Goal: Transaction & Acquisition: Purchase product/service

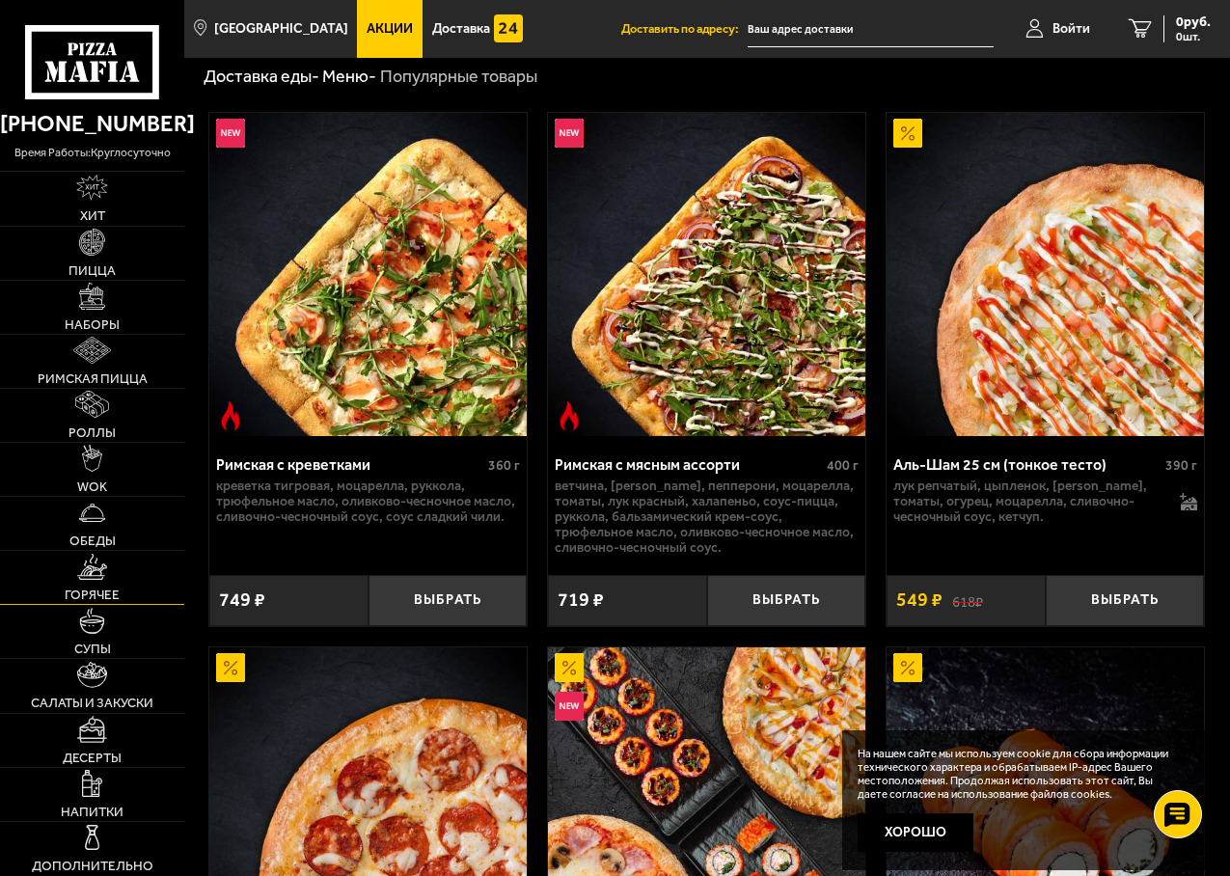
scroll to position [675, 0]
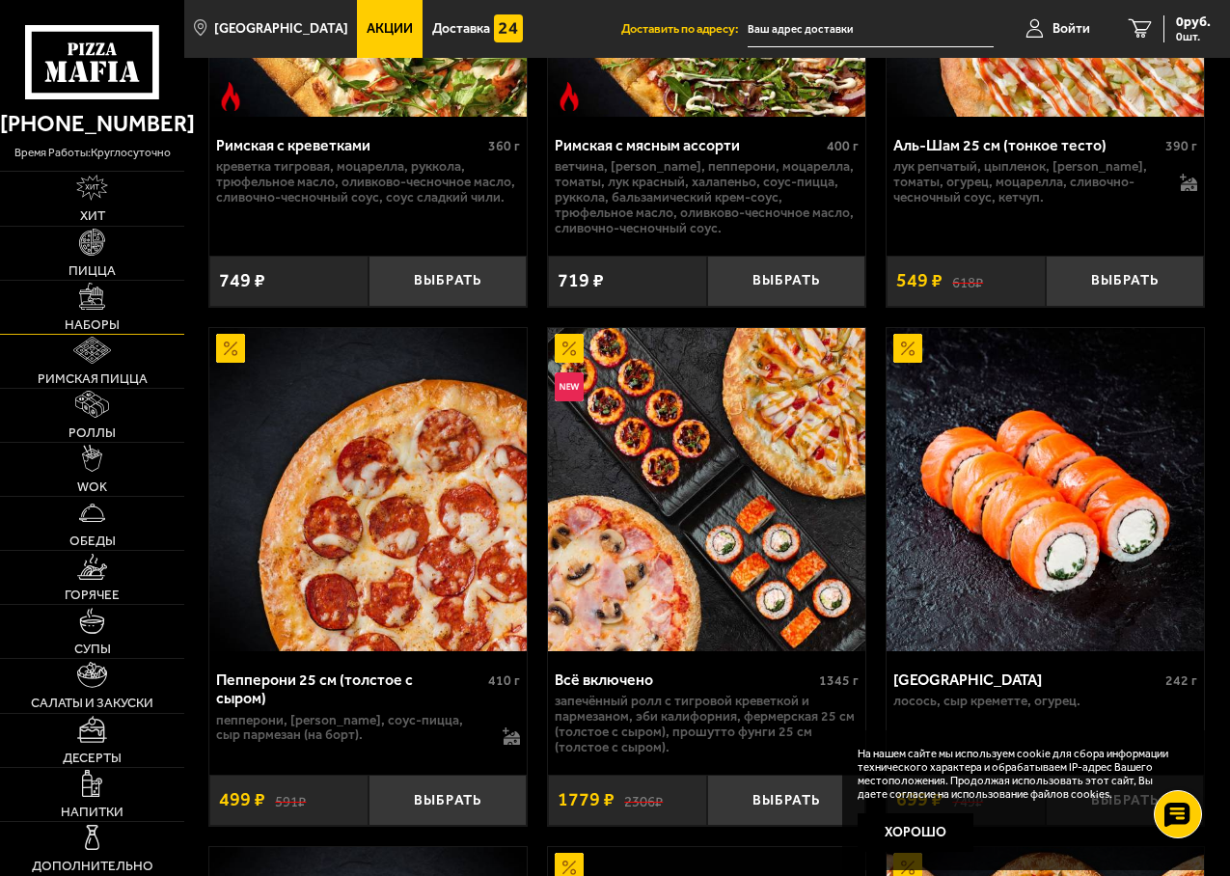
click at [83, 327] on span "Наборы" at bounding box center [92, 325] width 55 height 14
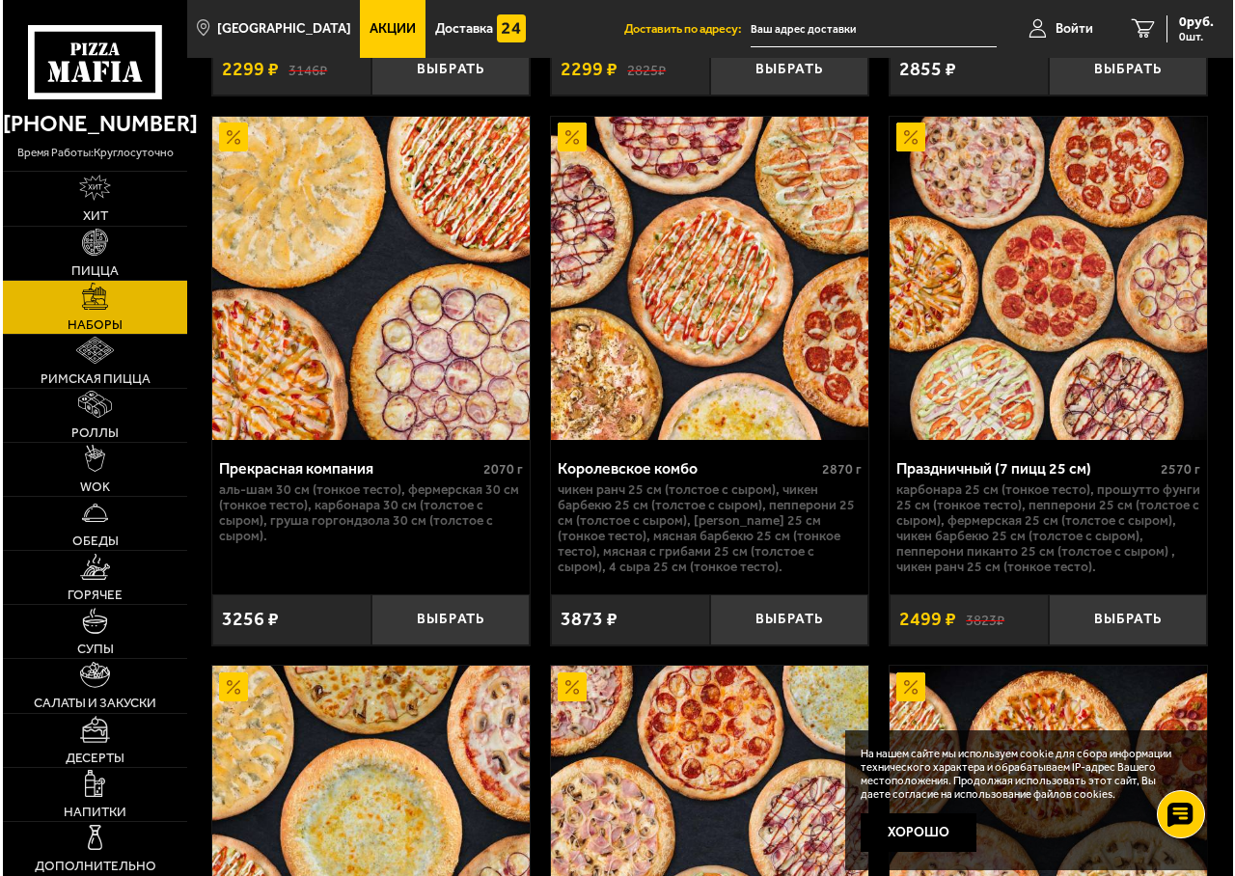
scroll to position [4727, 0]
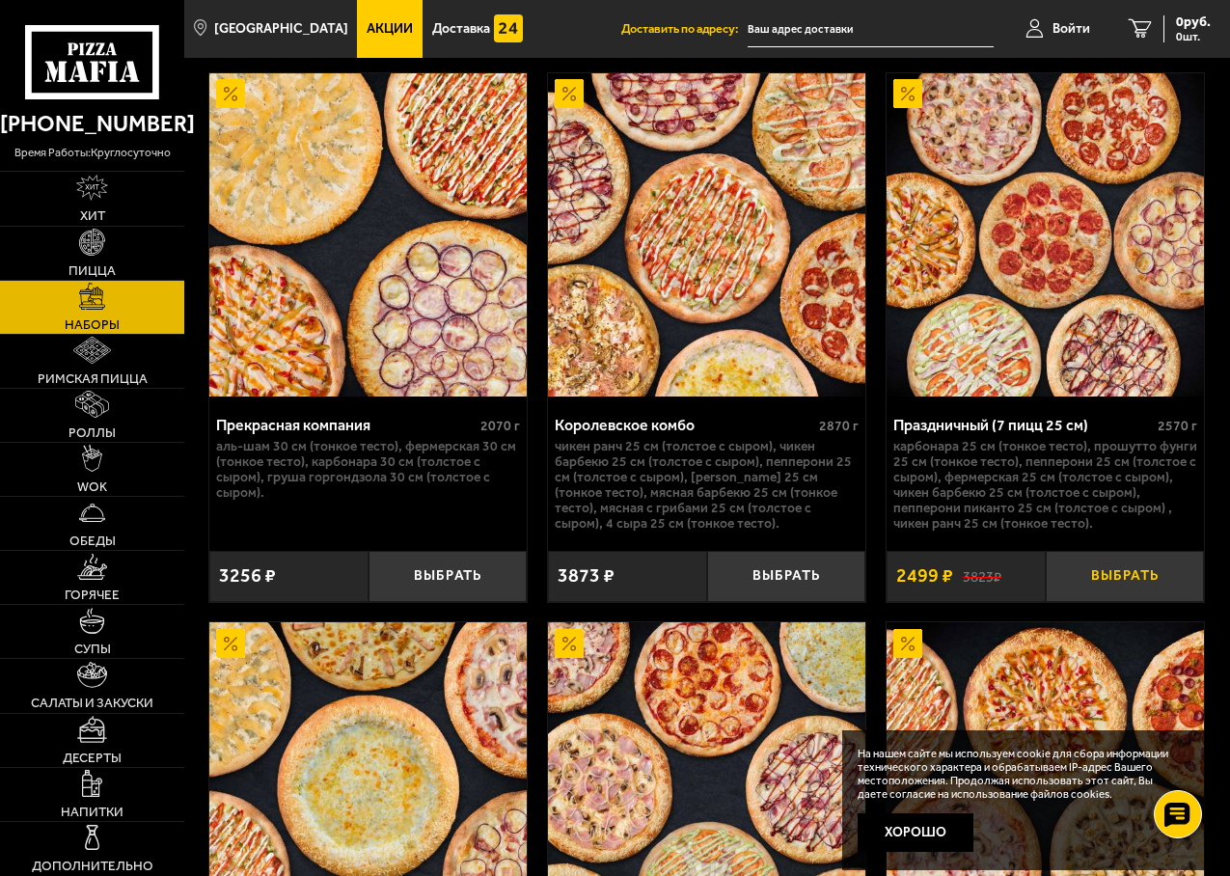
click at [1120, 596] on button "Выбрать" at bounding box center [1125, 576] width 159 height 51
click at [777, 31] on input "text" at bounding box center [848, 30] width 246 height 36
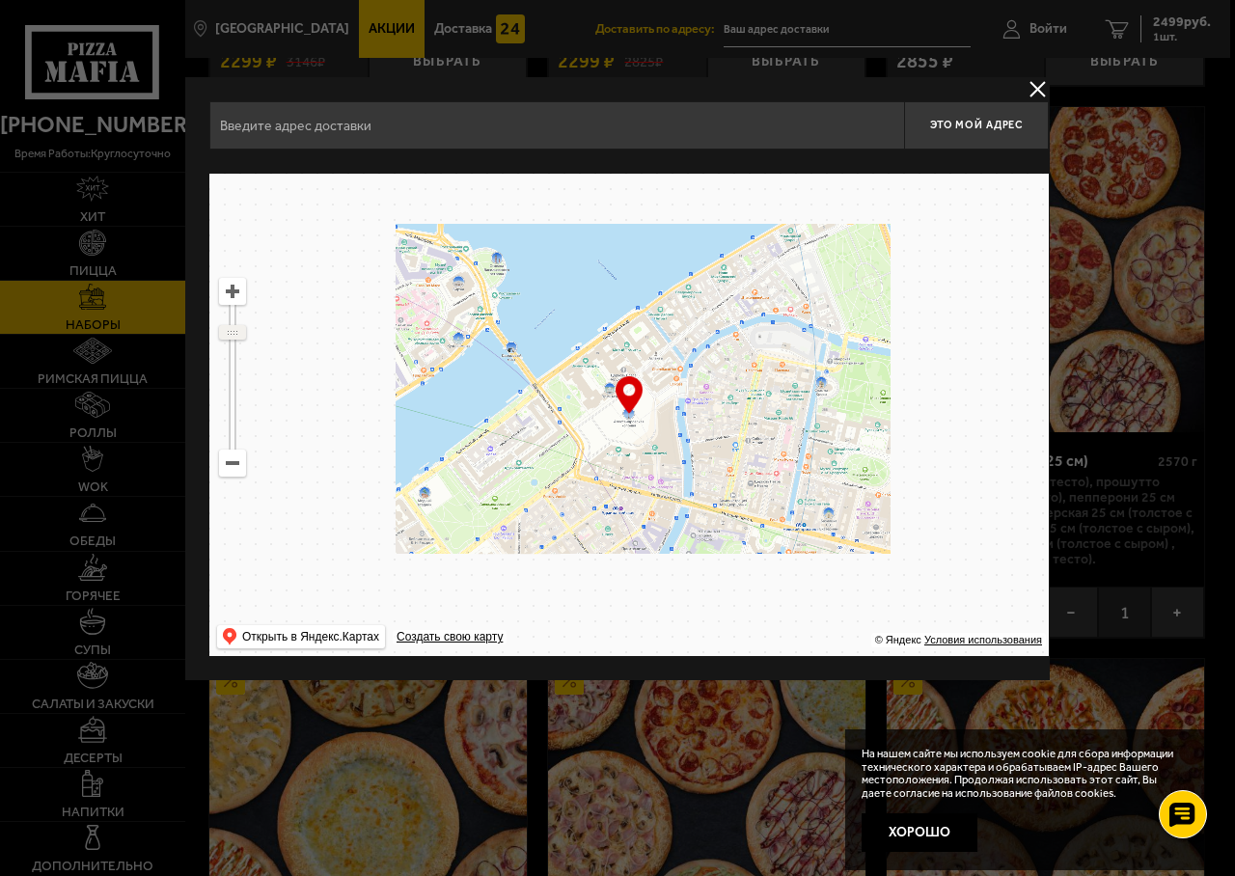
drag, startPoint x: 230, startPoint y: 318, endPoint x: 284, endPoint y: 332, distance: 55.7
click at [284, 332] on ymaps "… © Яндекс Условия использования Открыть в Яндекс.Картах Создать свою карту" at bounding box center [628, 415] width 839 height 482
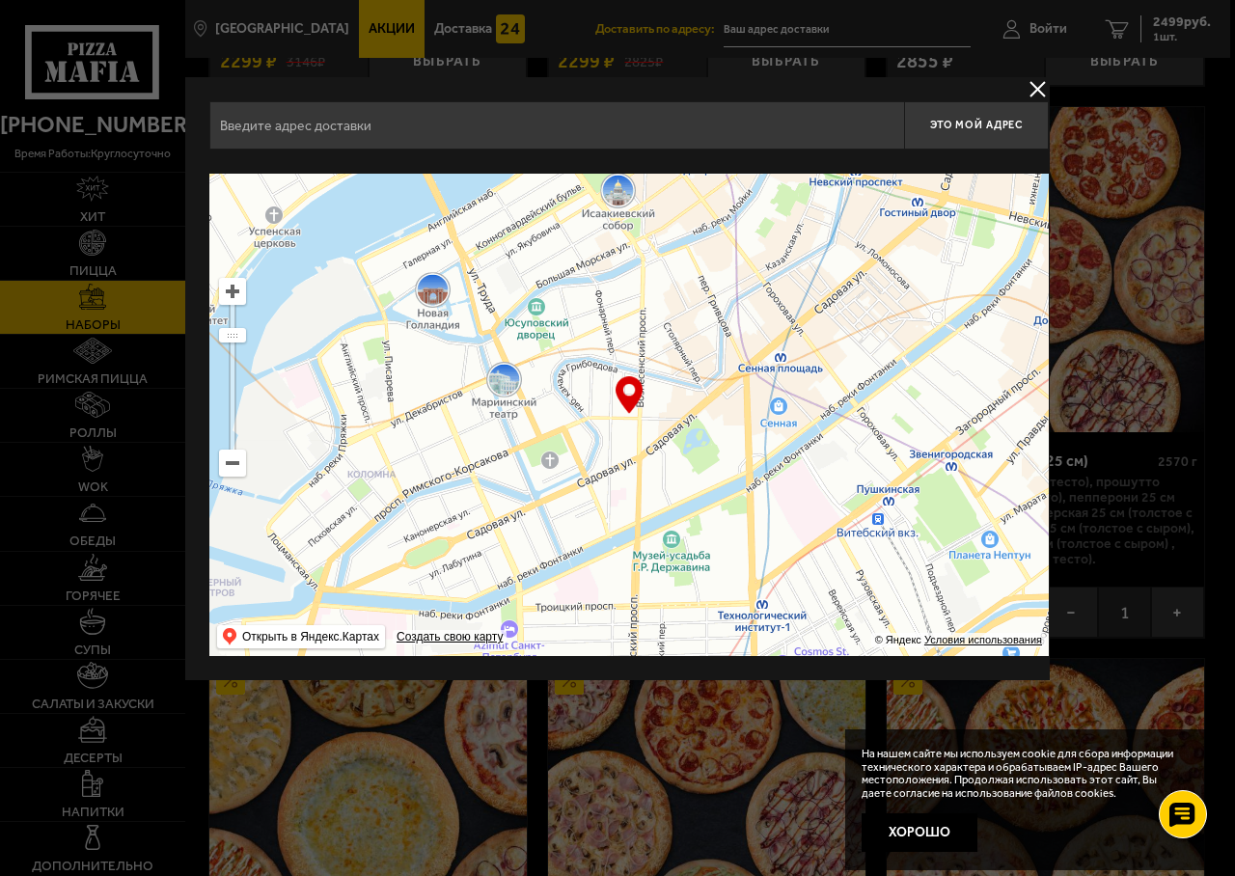
drag, startPoint x: 717, startPoint y: 435, endPoint x: 834, endPoint y: 219, distance: 245.6
click at [813, 160] on div "Это мой адрес Найдите адрес перетащив карту … © Яндекс Условия использования От…" at bounding box center [628, 378] width 839 height 555
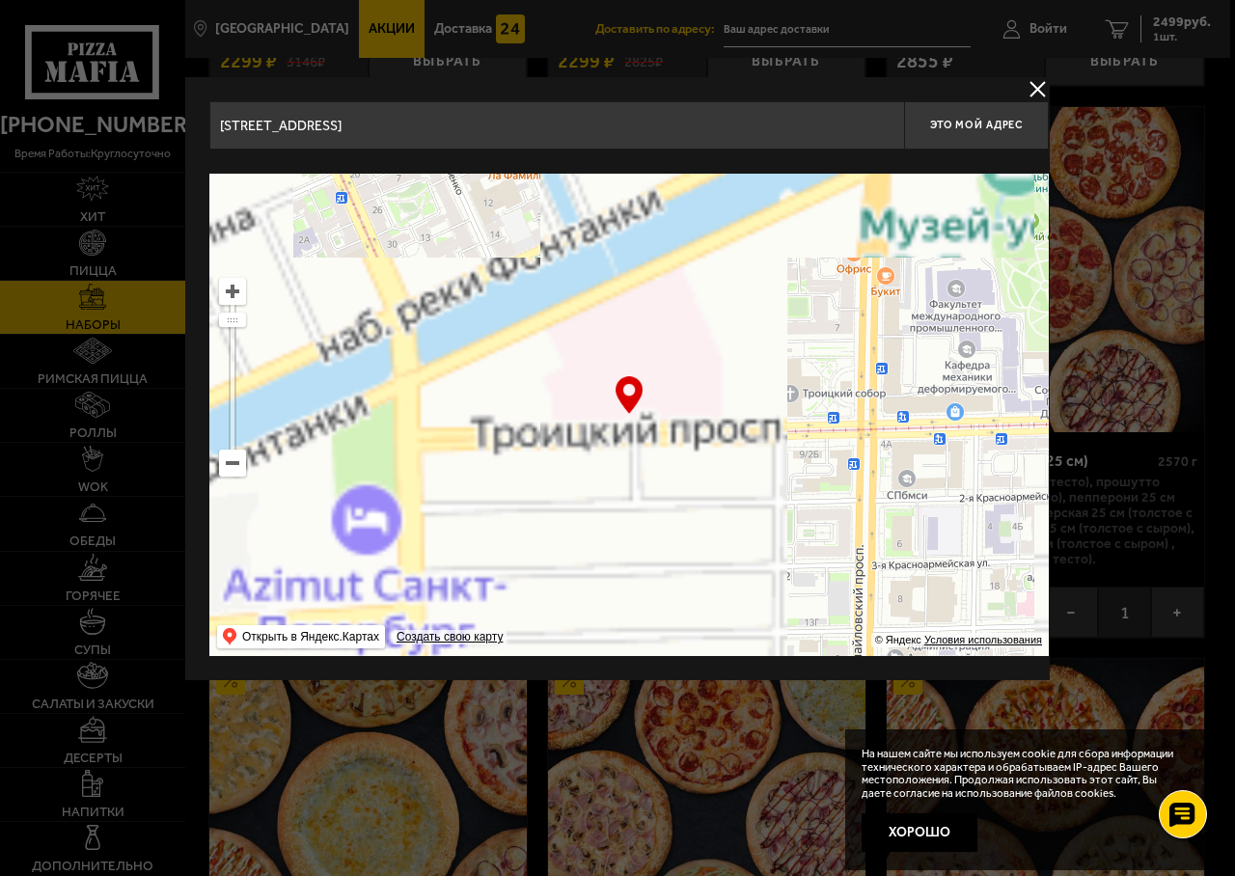
drag, startPoint x: 683, startPoint y: 567, endPoint x: 689, endPoint y: 276, distance: 291.4
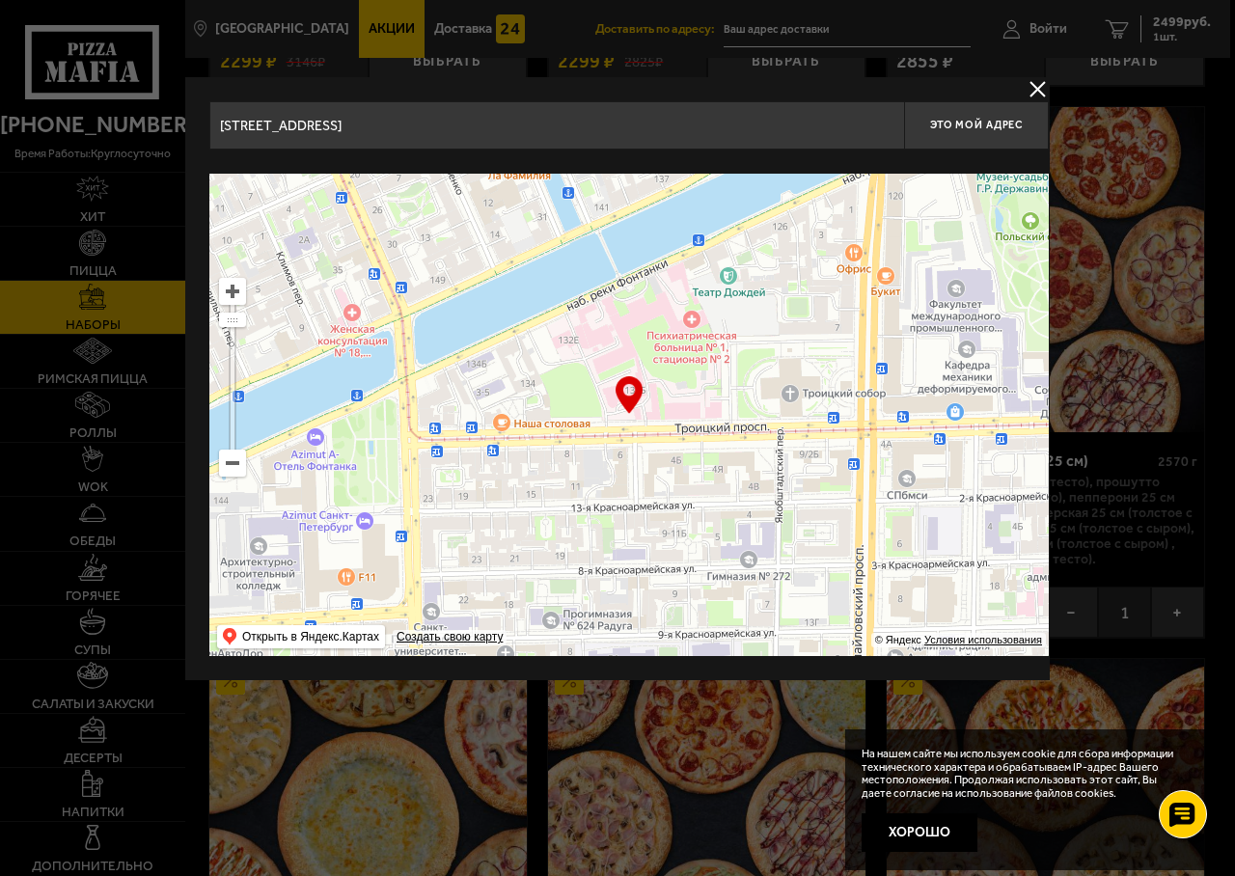
click at [689, 276] on ymaps at bounding box center [628, 415] width 839 height 482
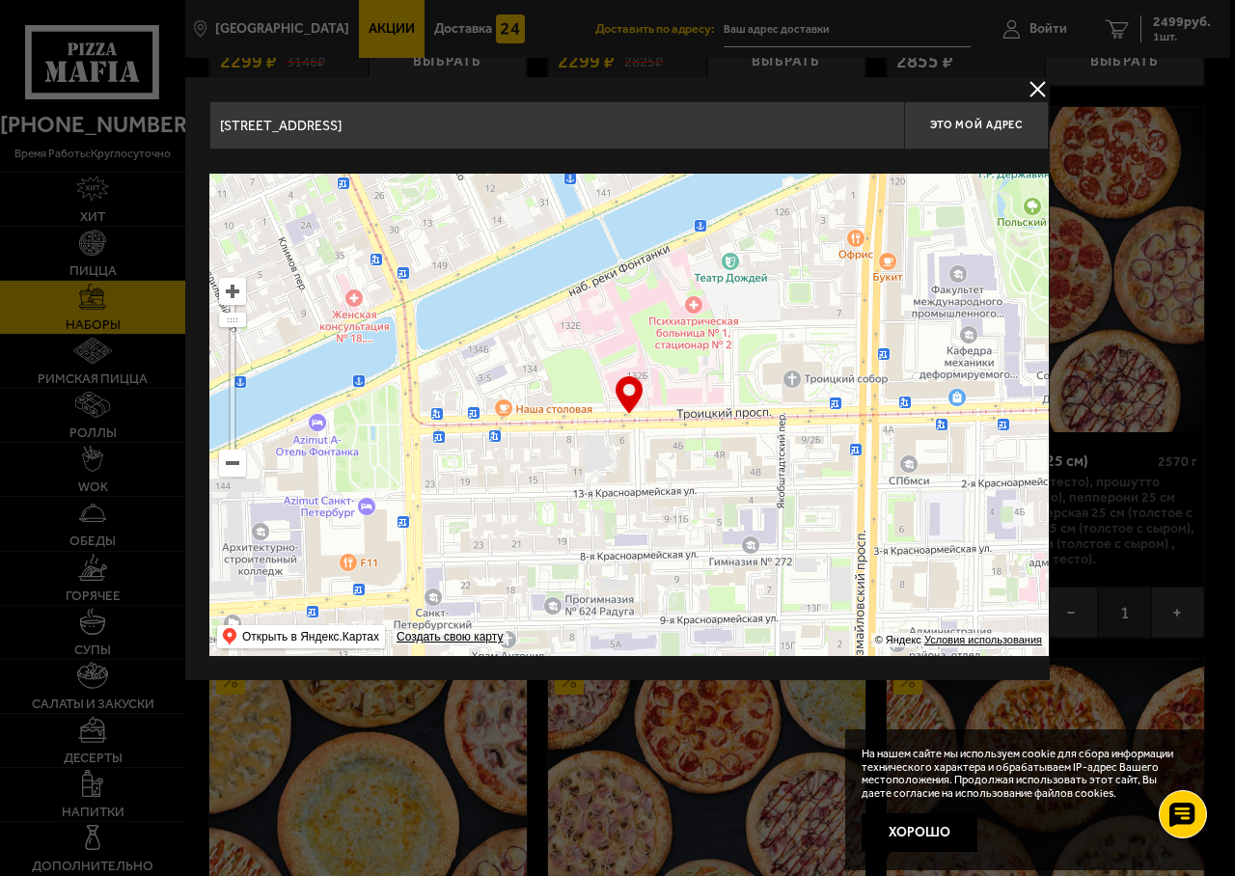
click at [231, 464] on ymaps at bounding box center [232, 463] width 25 height 25
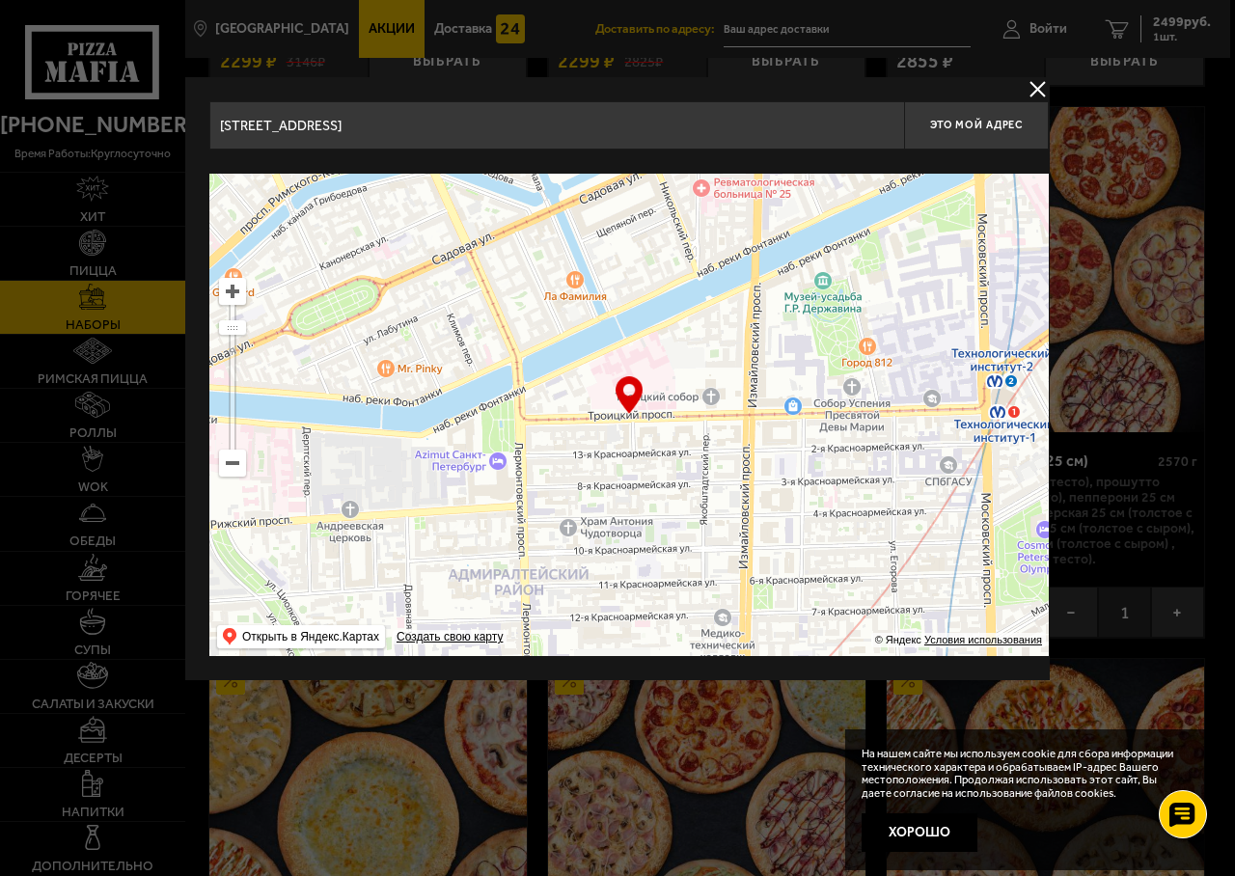
click at [231, 464] on ymaps at bounding box center [232, 463] width 25 height 25
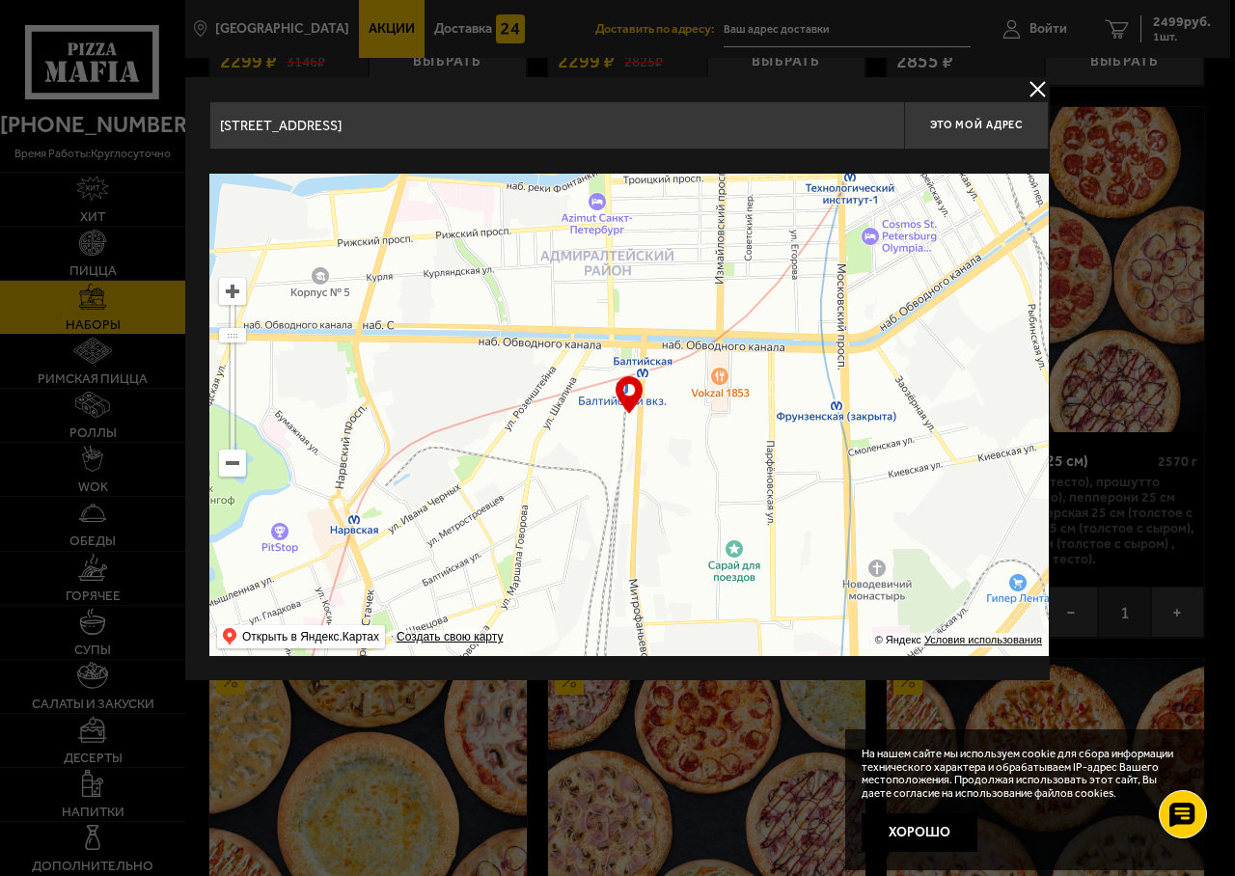
drag, startPoint x: 713, startPoint y: 523, endPoint x: 766, endPoint y: 235, distance: 292.4
click at [763, 237] on ymaps at bounding box center [628, 415] width 839 height 482
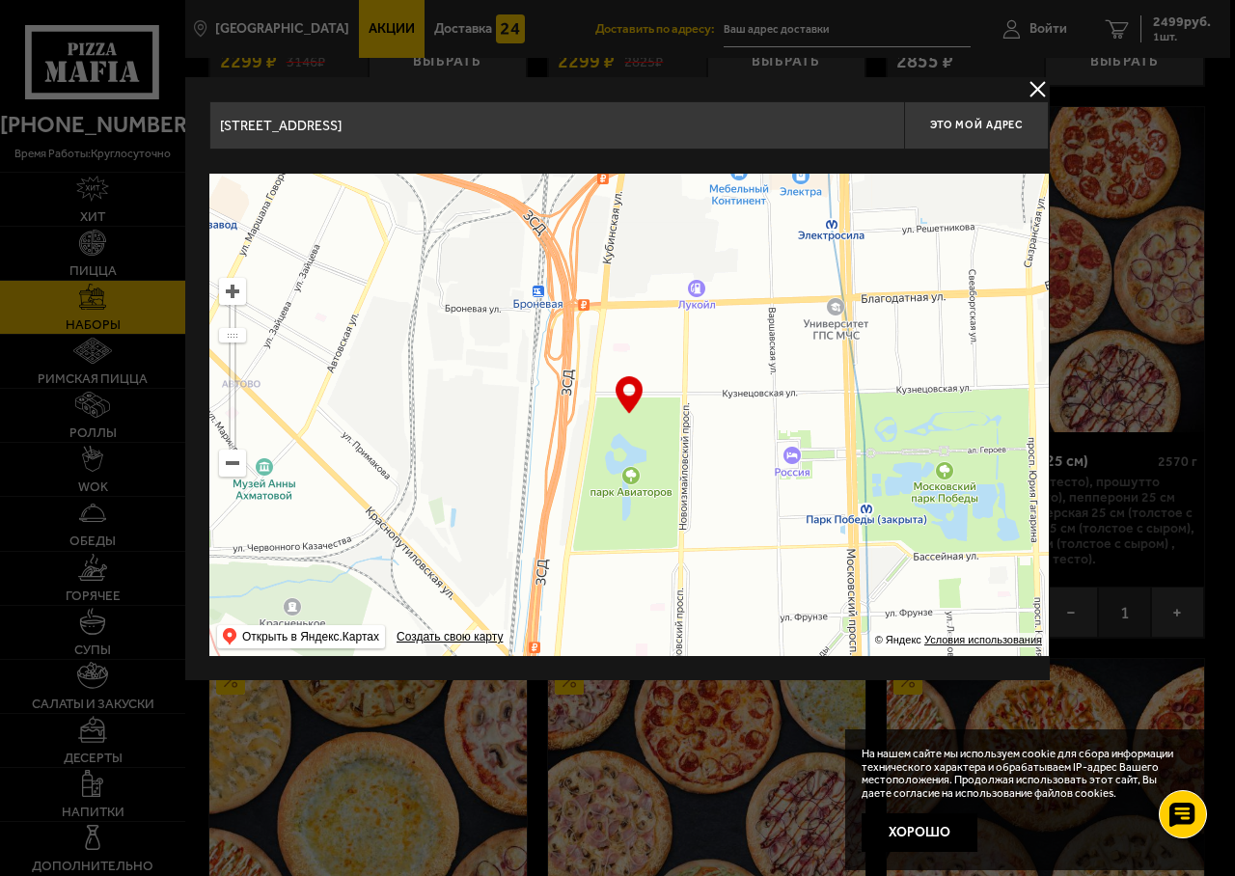
drag, startPoint x: 714, startPoint y: 564, endPoint x: 639, endPoint y: 97, distance: 473.0
click at [639, 97] on div "[STREET_ADDRESS] Это мой адрес Найдите адрес перетащив карту … © Яндекс Условия…" at bounding box center [629, 378] width 888 height 603
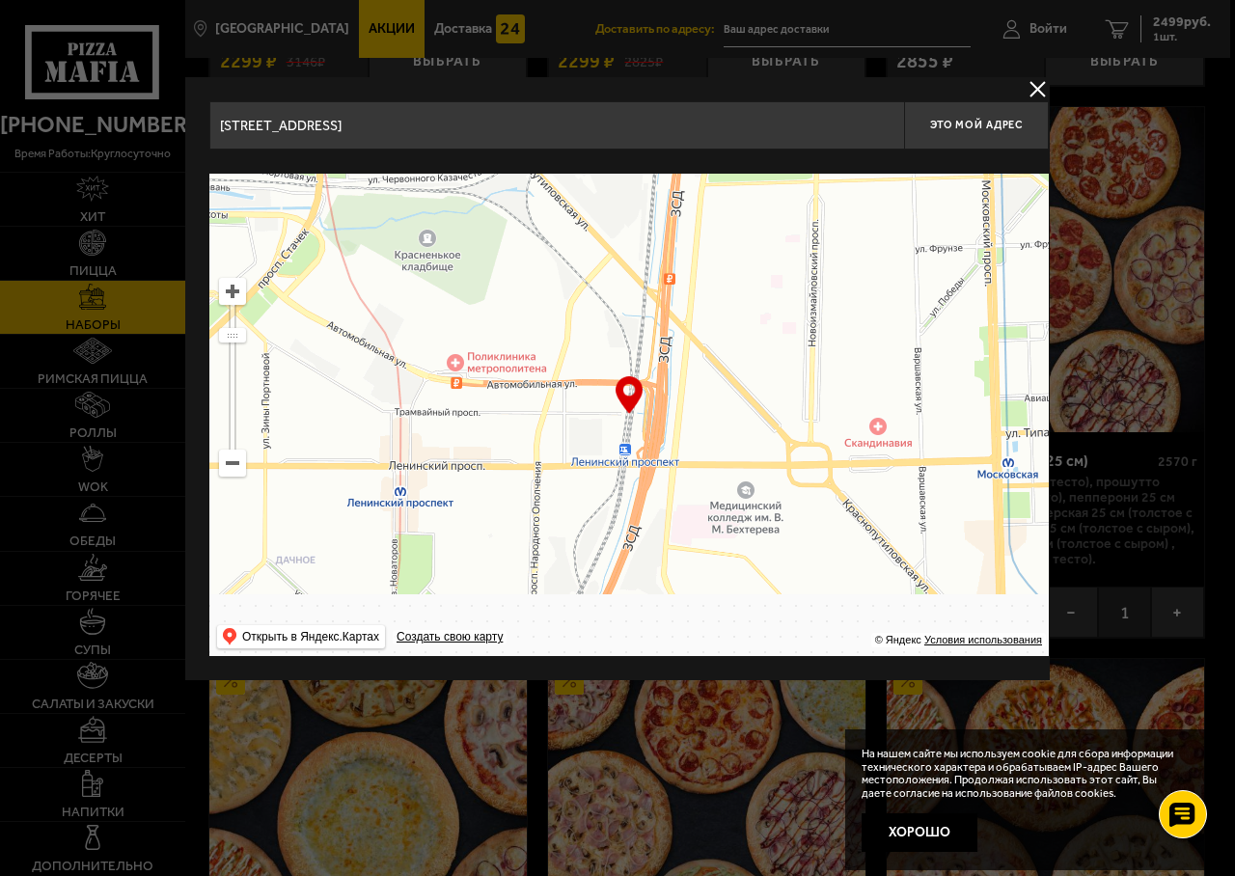
drag, startPoint x: 652, startPoint y: 551, endPoint x: 764, endPoint y: 267, distance: 304.9
click at [764, 267] on ymaps at bounding box center [628, 415] width 839 height 482
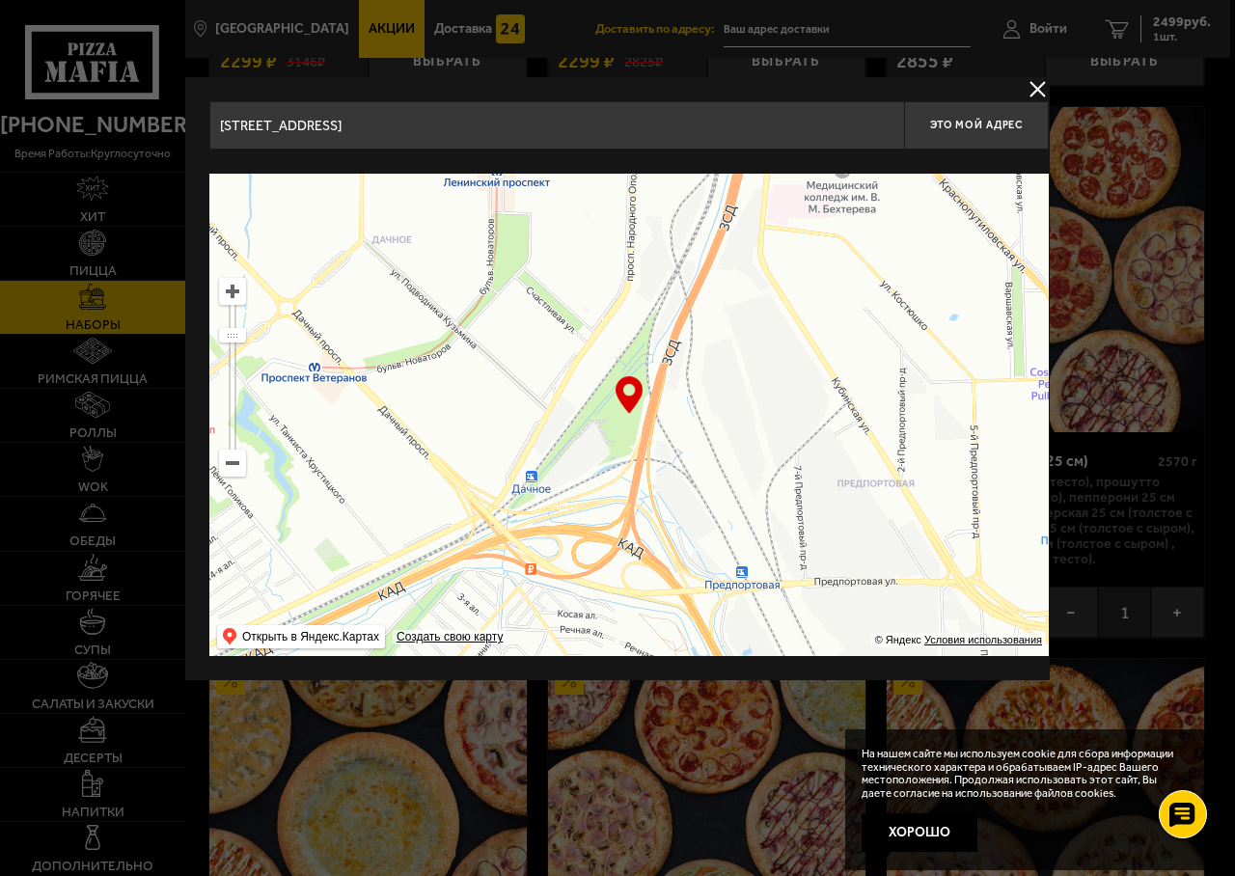
drag, startPoint x: 630, startPoint y: 608, endPoint x: 700, endPoint y: 357, distance: 260.5
click at [699, 357] on ymaps at bounding box center [628, 415] width 839 height 482
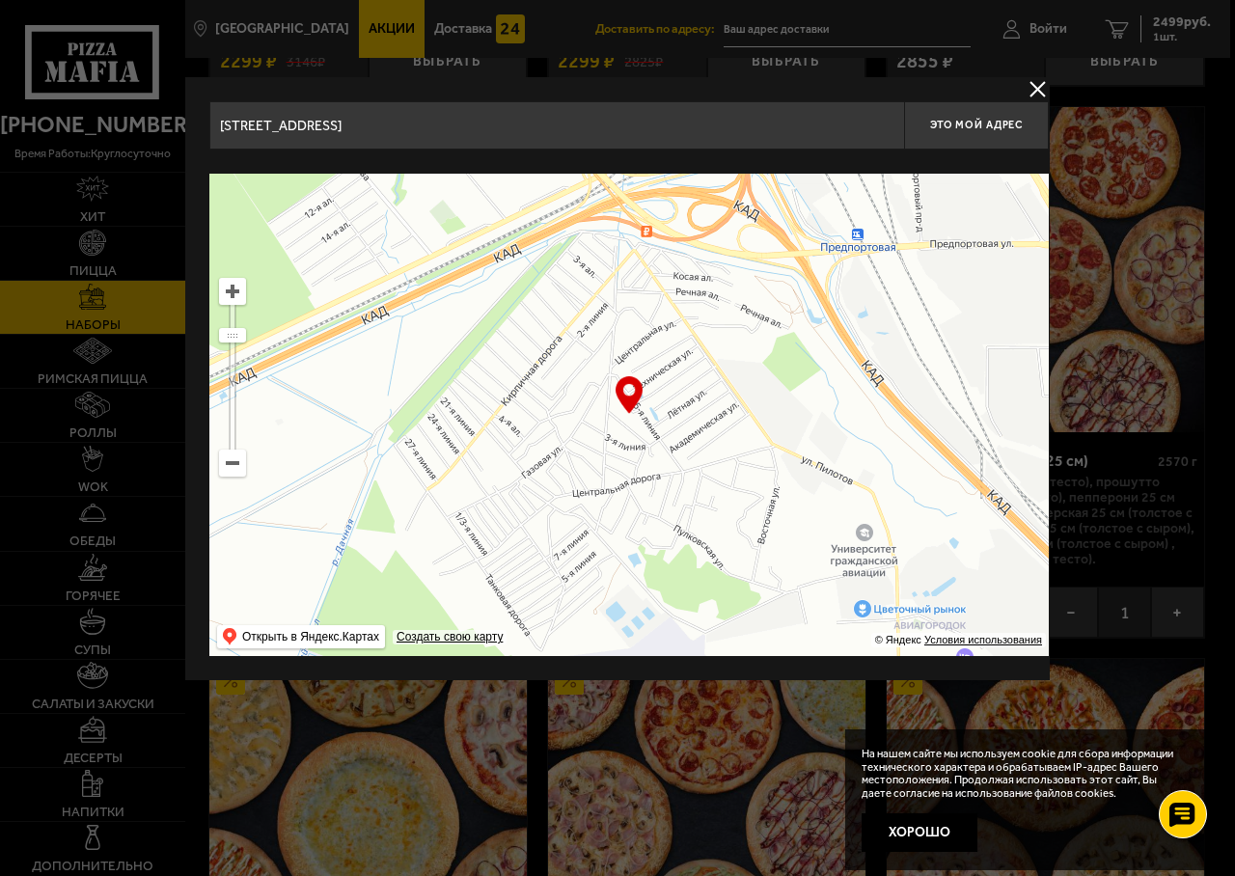
drag, startPoint x: 667, startPoint y: 577, endPoint x: 768, endPoint y: 378, distance: 223.1
click at [758, 370] on ymaps at bounding box center [628, 415] width 839 height 482
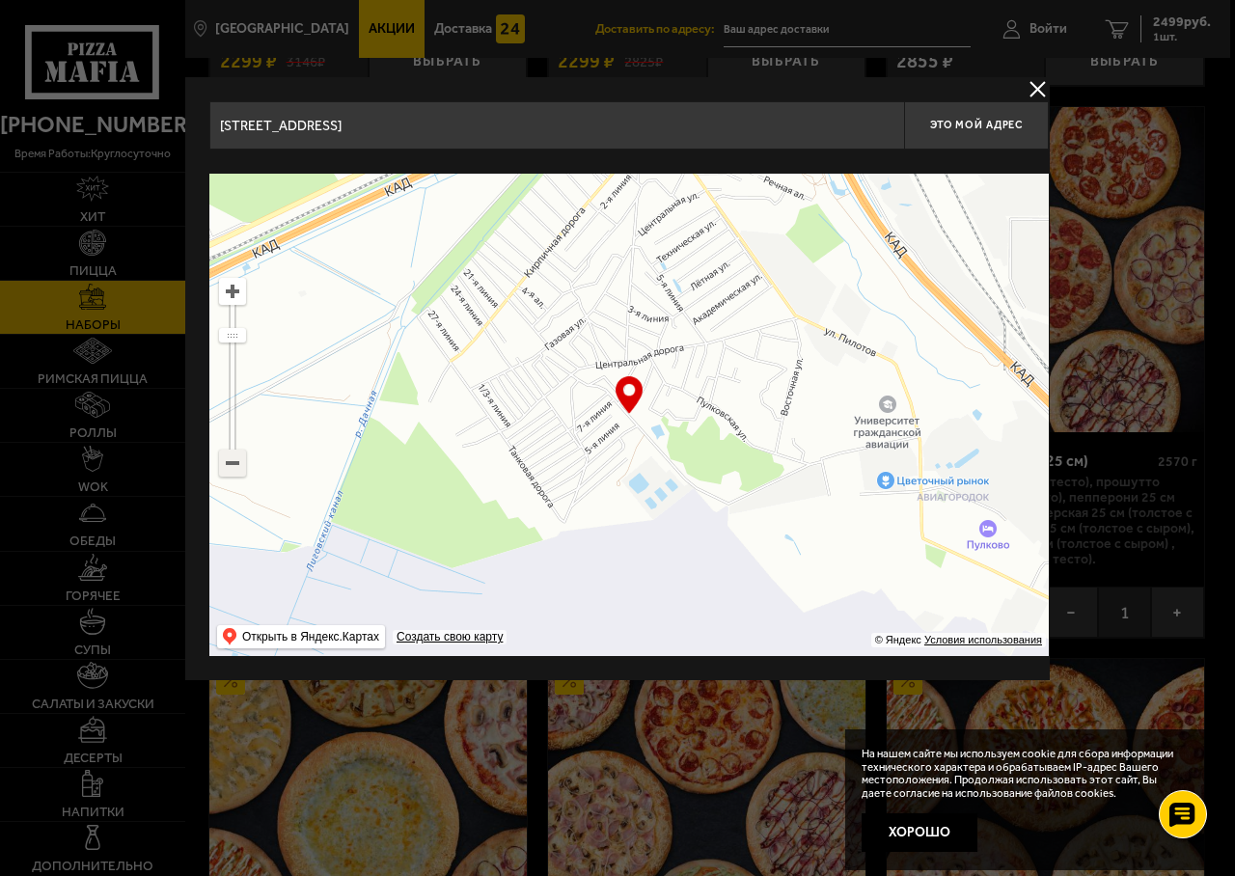
click at [232, 464] on ymaps at bounding box center [232, 463] width 25 height 25
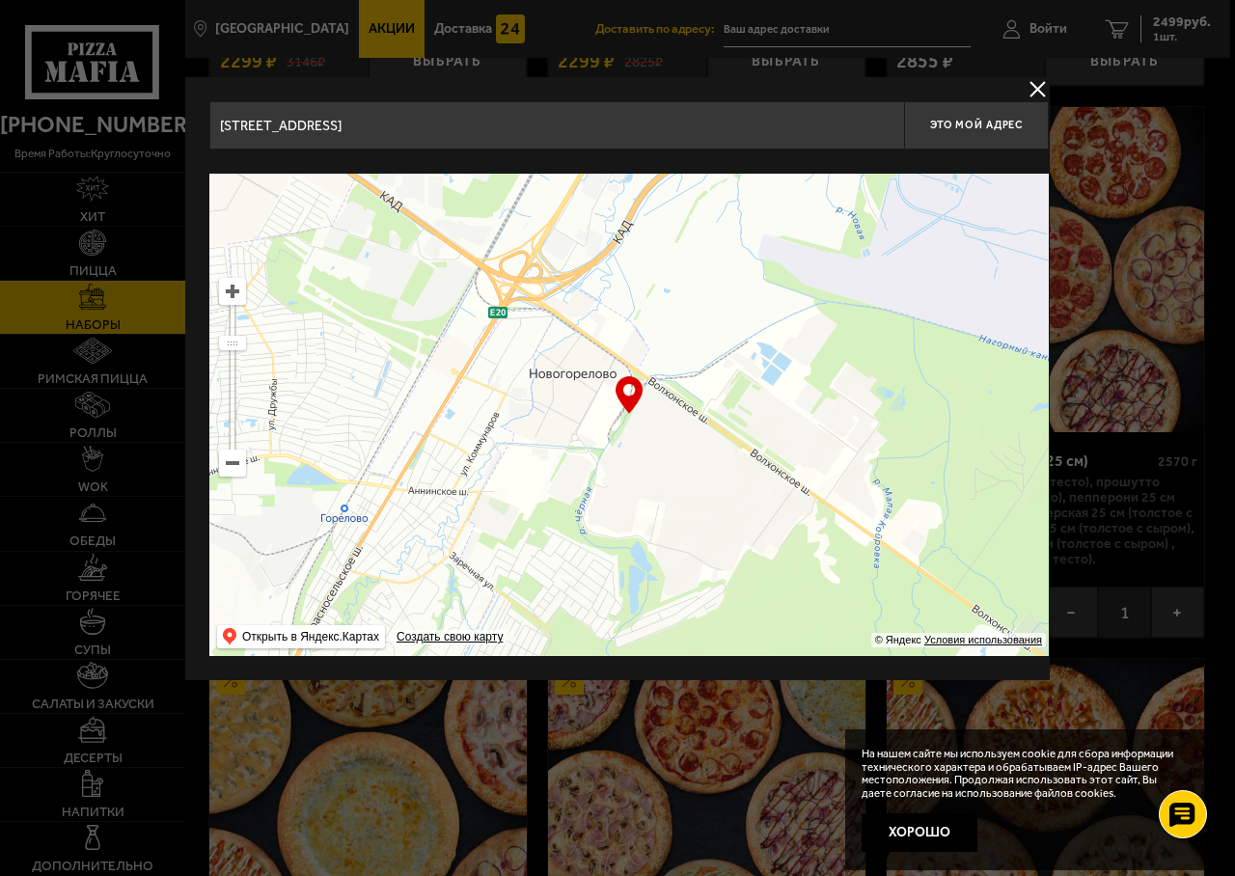
drag, startPoint x: 416, startPoint y: 397, endPoint x: 925, endPoint y: 44, distance: 619.8
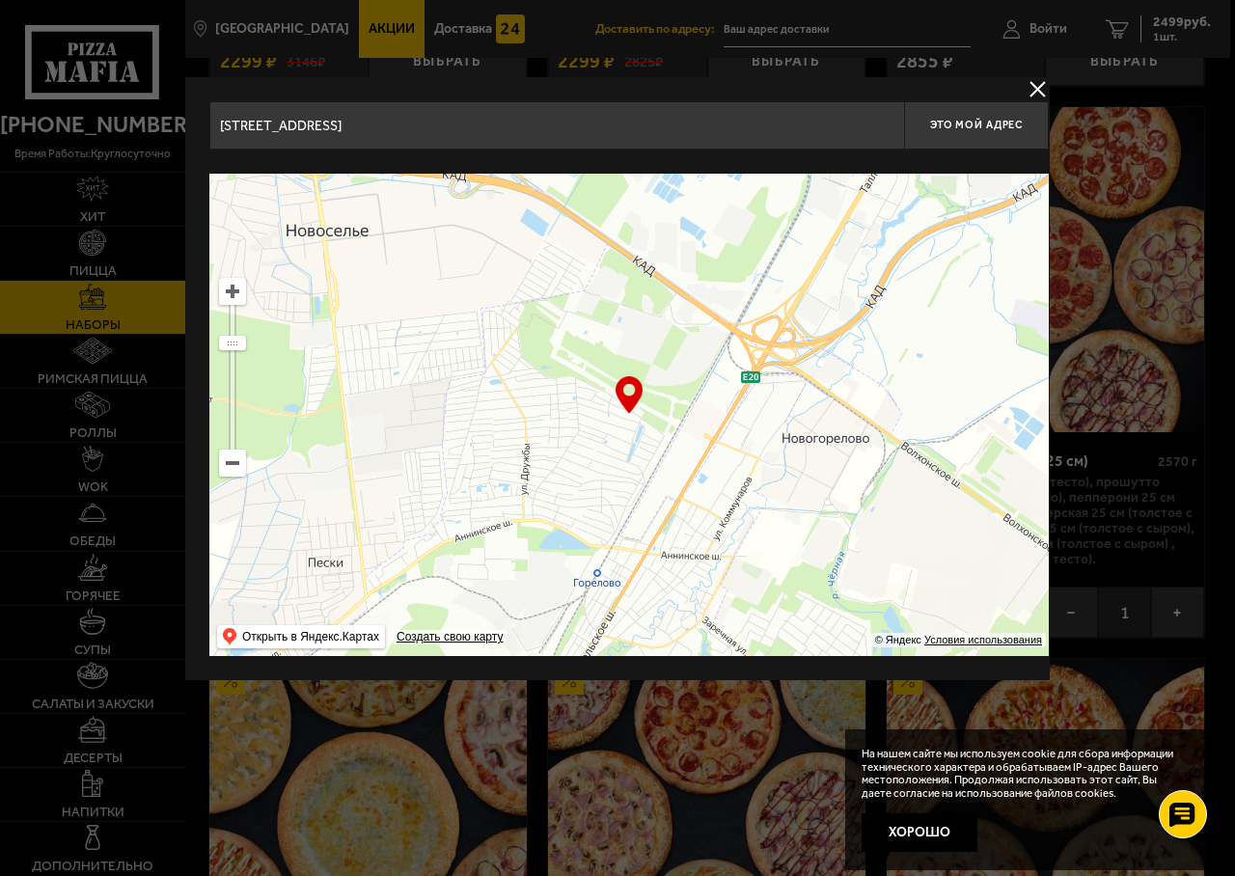
drag, startPoint x: 447, startPoint y: 401, endPoint x: 702, endPoint y: 465, distance: 263.5
click at [701, 465] on ymaps at bounding box center [628, 415] width 839 height 482
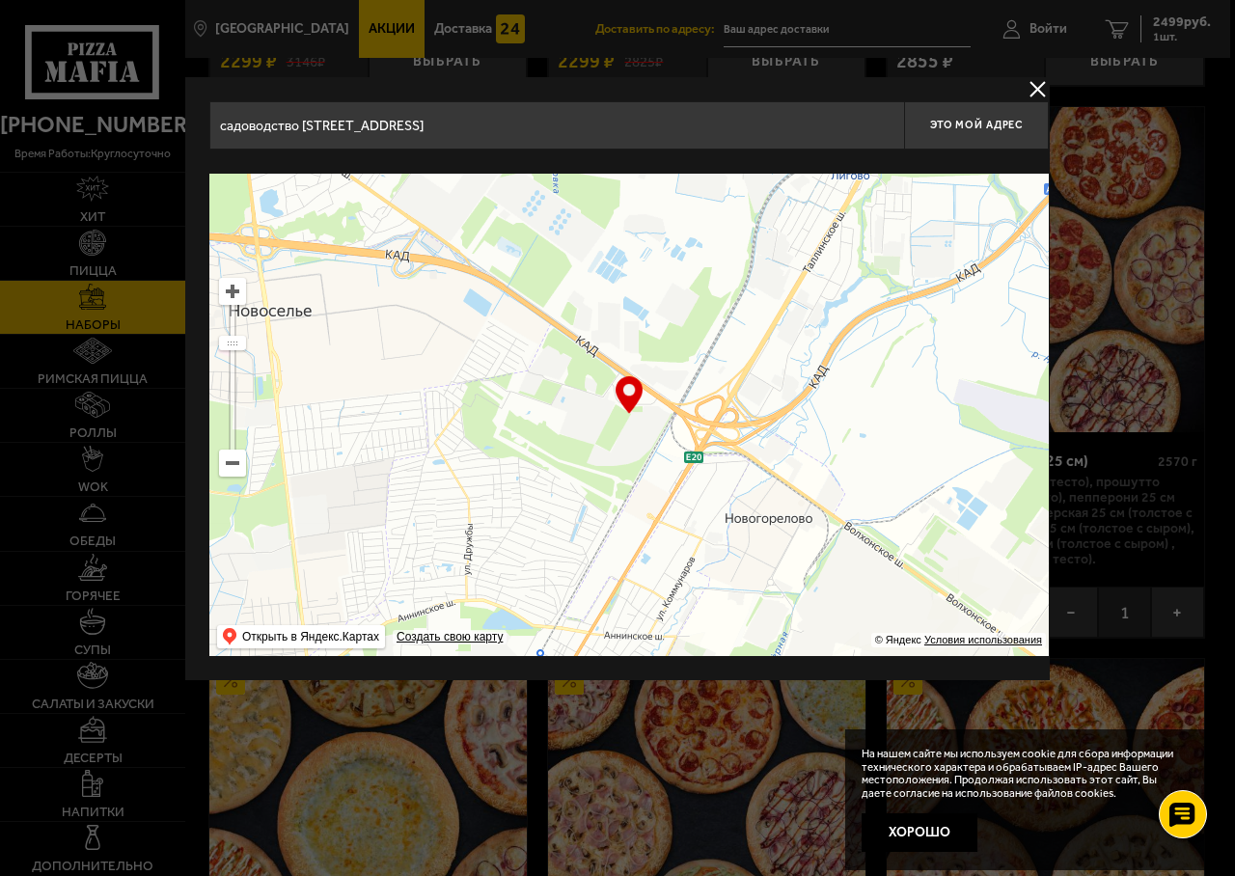
drag, startPoint x: 692, startPoint y: 356, endPoint x: 608, endPoint y: 444, distance: 121.5
click at [608, 444] on ymaps at bounding box center [628, 415] width 839 height 482
click at [233, 294] on ymaps at bounding box center [232, 291] width 25 height 25
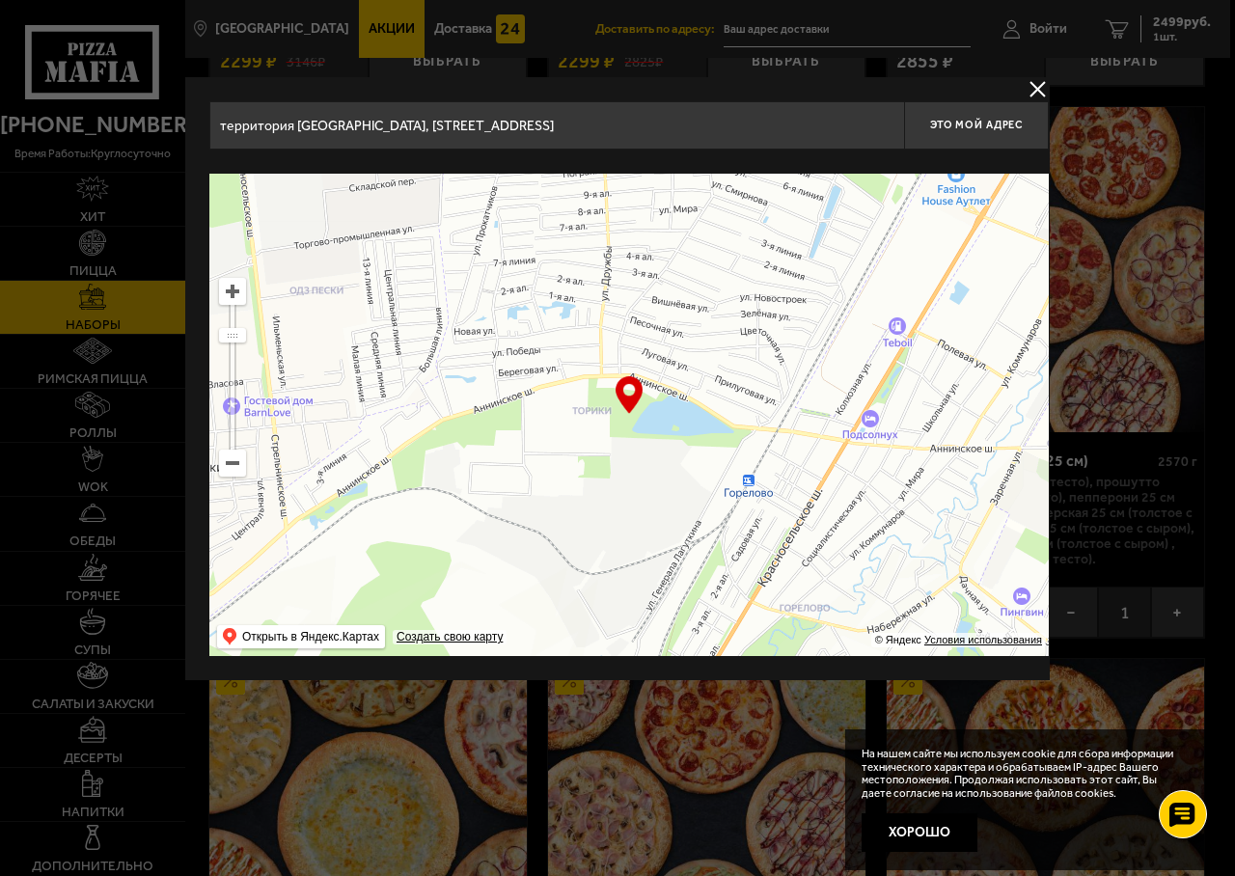
drag, startPoint x: 512, startPoint y: 534, endPoint x: 813, endPoint y: 162, distance: 478.8
click at [813, 162] on div "территория [STREET_ADDRESS] Это мой адрес Найдите адрес перетащив карту … © Янд…" at bounding box center [628, 378] width 839 height 555
click at [227, 293] on ymaps at bounding box center [232, 291] width 25 height 25
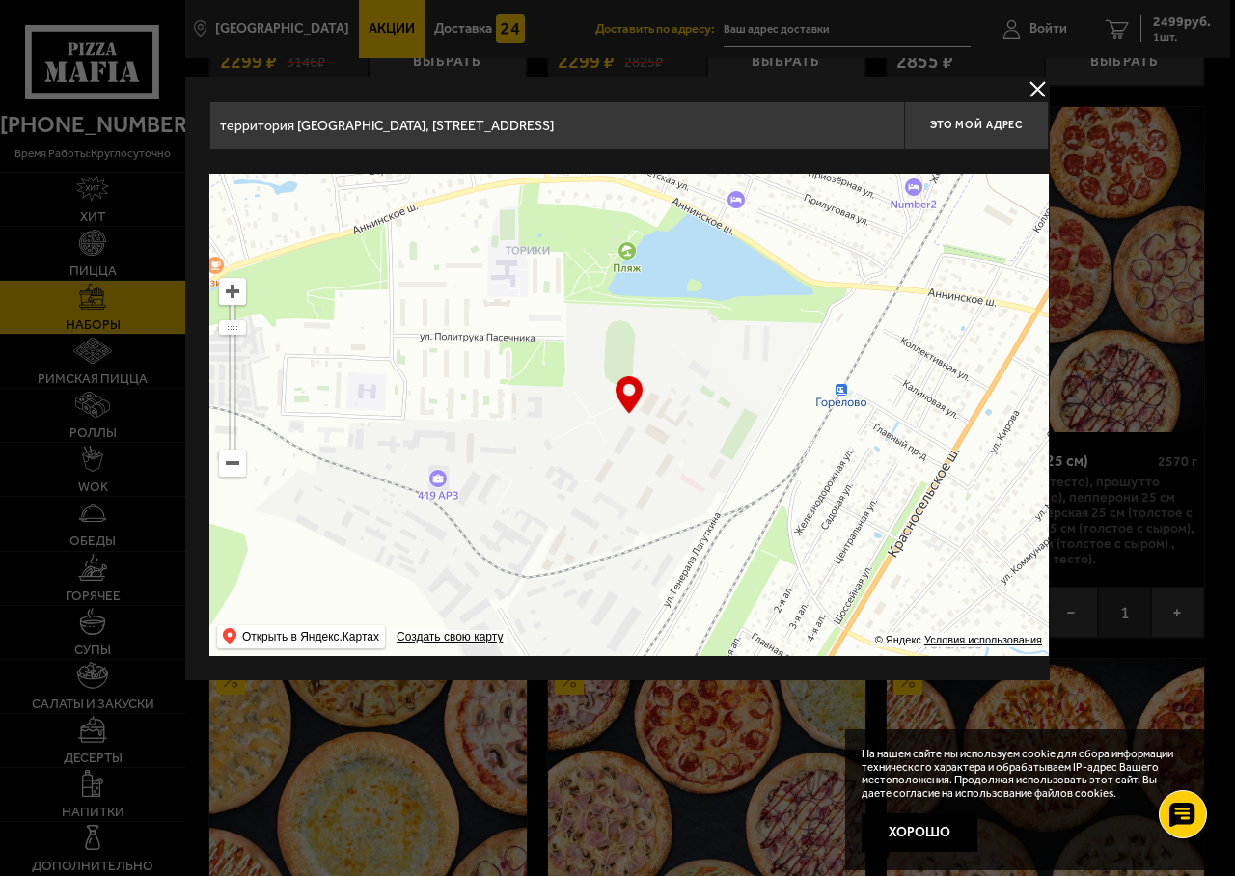
drag, startPoint x: 522, startPoint y: 466, endPoint x: 494, endPoint y: 310, distance: 158.8
click at [494, 310] on ymaps at bounding box center [628, 415] width 839 height 482
click at [231, 293] on ymaps at bounding box center [232, 291] width 25 height 25
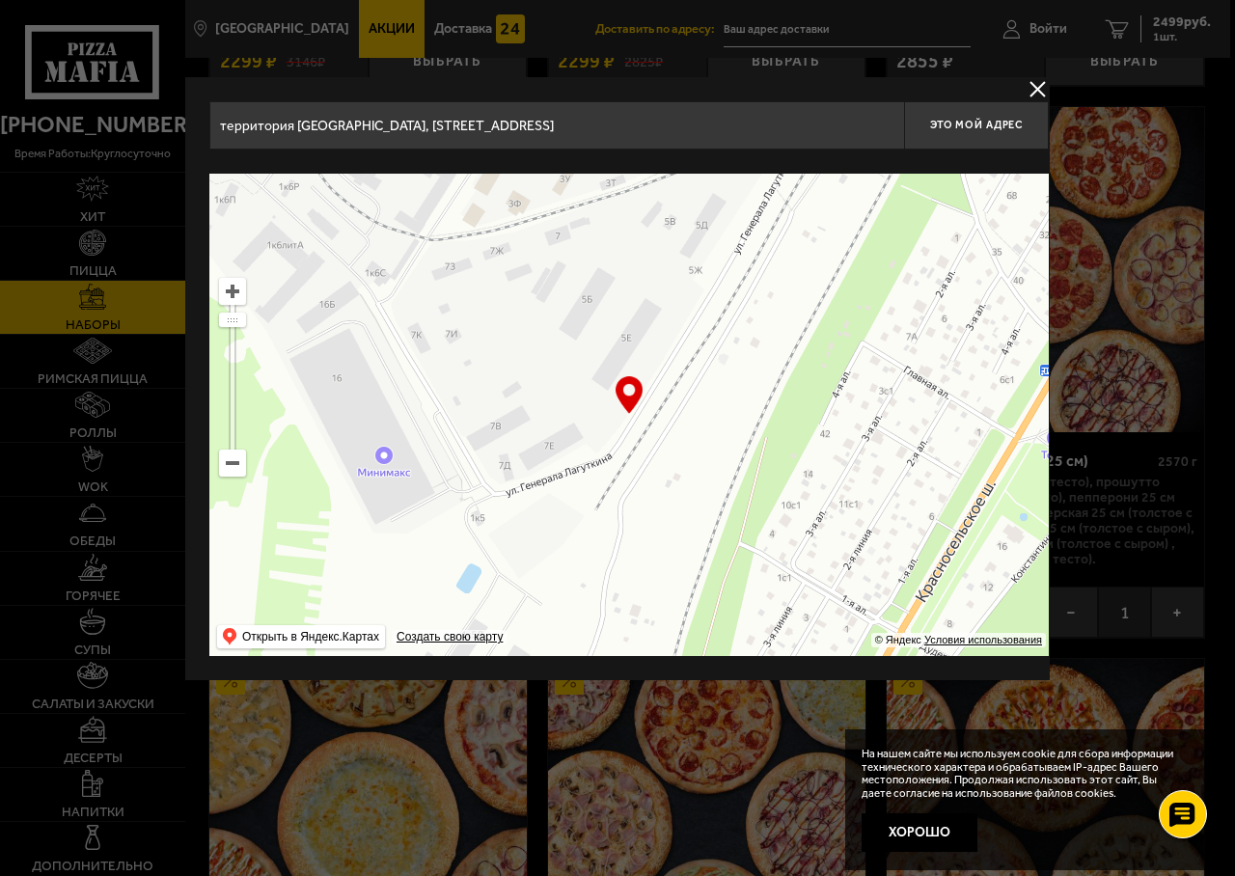
drag, startPoint x: 536, startPoint y: 489, endPoint x: 545, endPoint y: -10, distance: 498.9
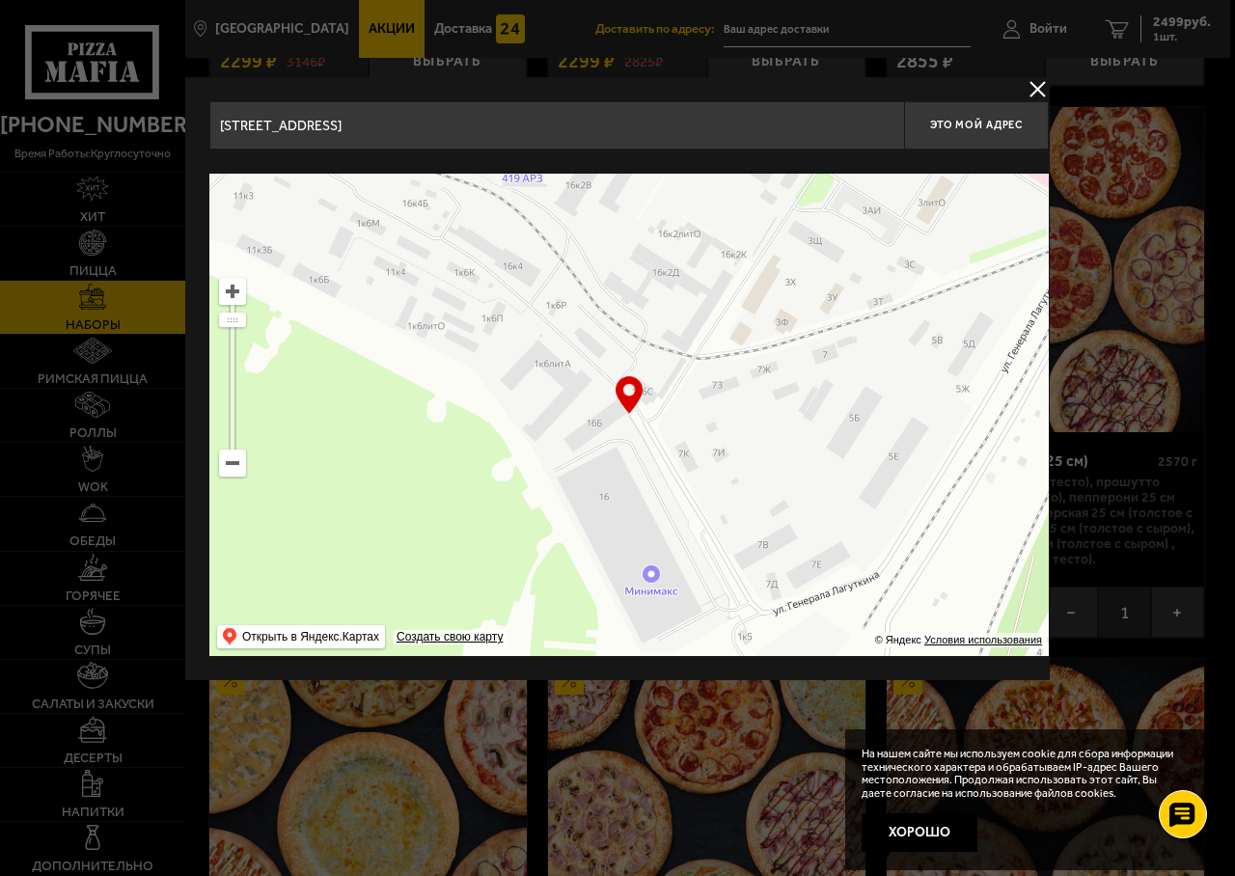
type input "[STREET_ADDRESS][PERSON_NAME]"
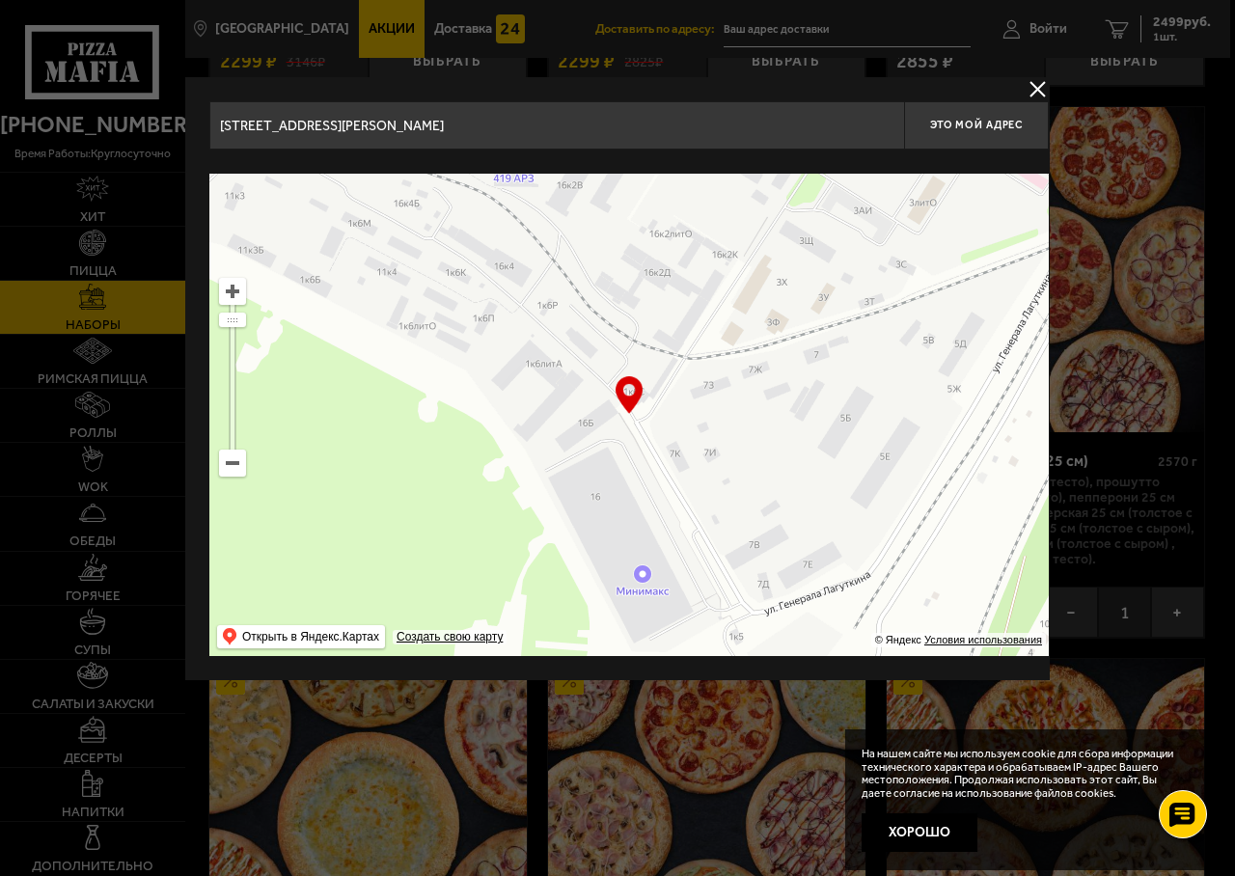
drag, startPoint x: 409, startPoint y: 319, endPoint x: 642, endPoint y: 416, distance: 251.7
click at [642, 416] on ymaps at bounding box center [628, 415] width 839 height 482
click at [959, 124] on span "Это мой адрес" at bounding box center [976, 125] width 93 height 13
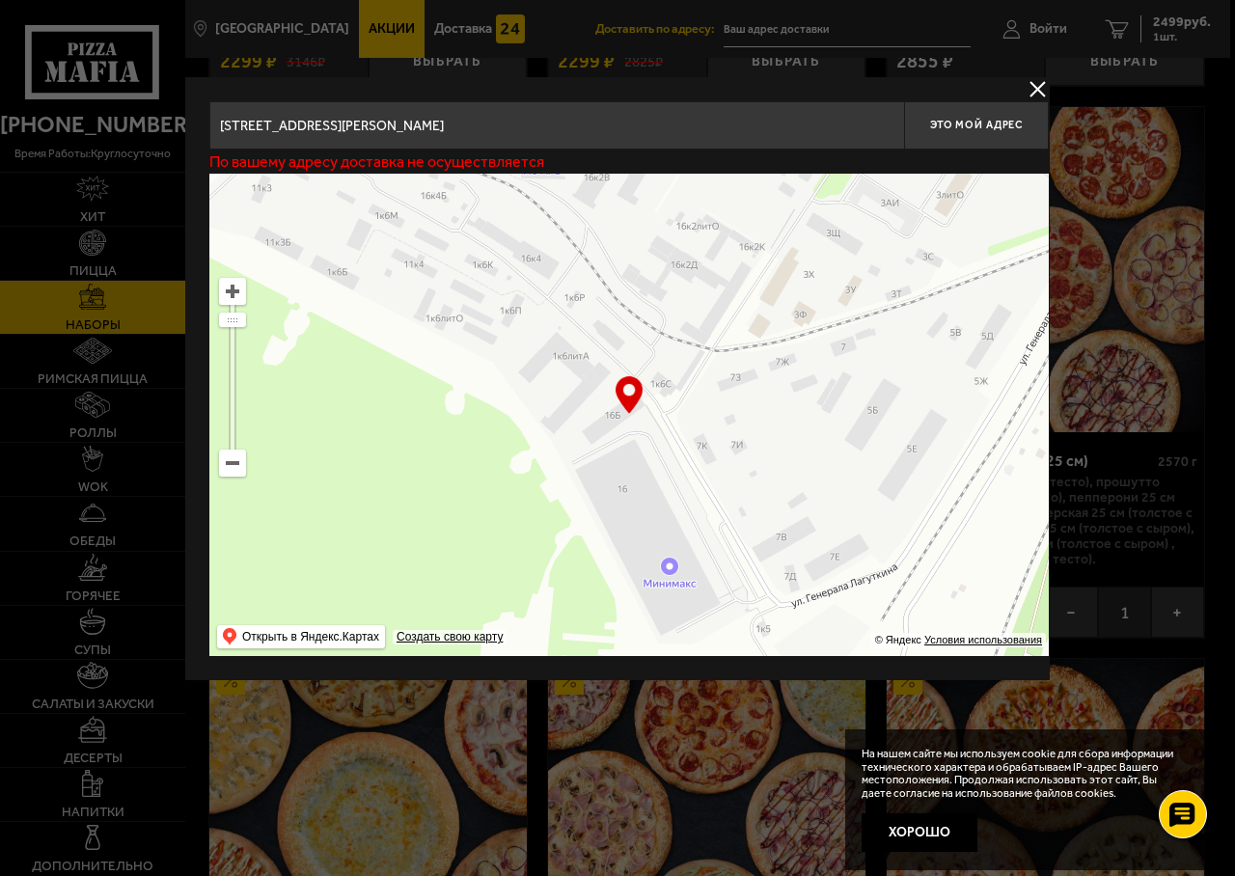
drag, startPoint x: 666, startPoint y: 401, endPoint x: 693, endPoint y: 394, distance: 28.1
click at [693, 394] on ymaps at bounding box center [628, 415] width 839 height 482
click at [982, 125] on span "Это мой адрес" at bounding box center [976, 125] width 93 height 13
